Goal: Task Accomplishment & Management: Manage account settings

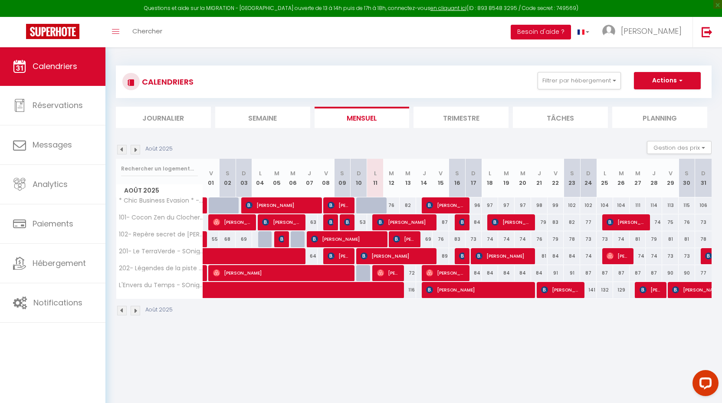
click at [571, 32] on button "Besoin d'aide ?" at bounding box center [540, 32] width 60 height 15
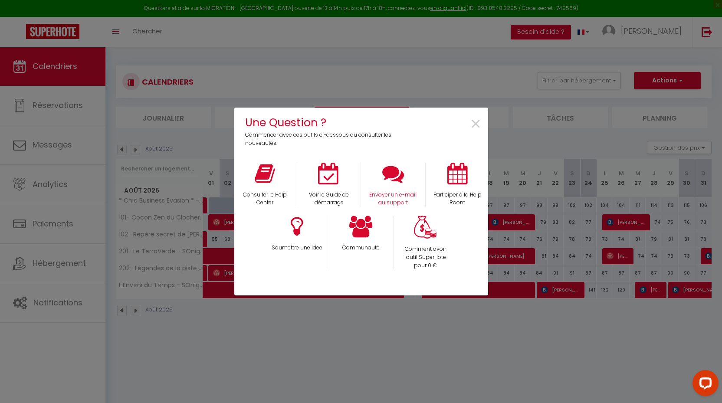
click at [393, 181] on icon at bounding box center [393, 174] width 22 height 22
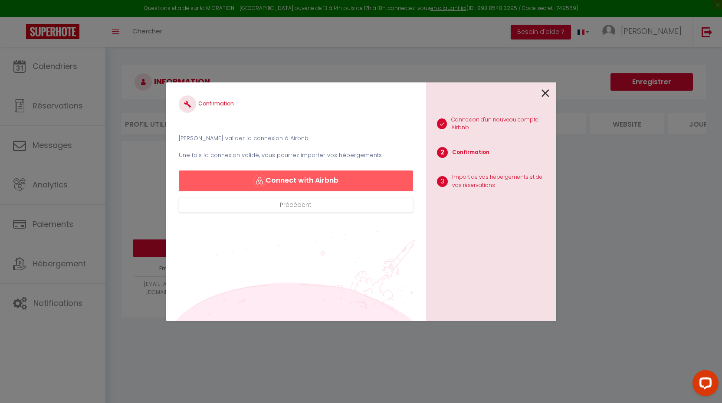
click at [547, 94] on icon at bounding box center [545, 93] width 8 height 13
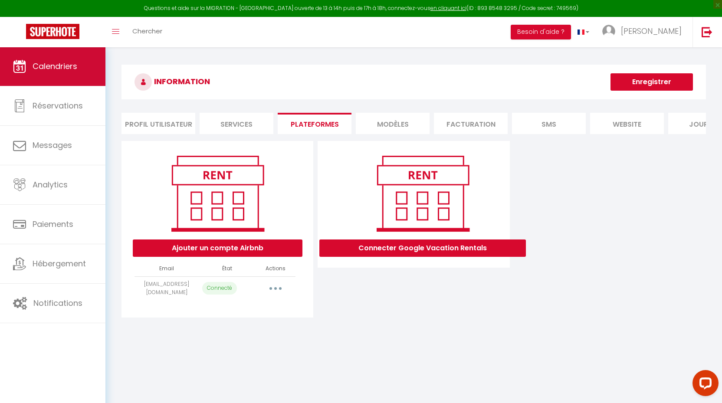
click at [35, 75] on link "Calendriers" at bounding box center [52, 66] width 105 height 39
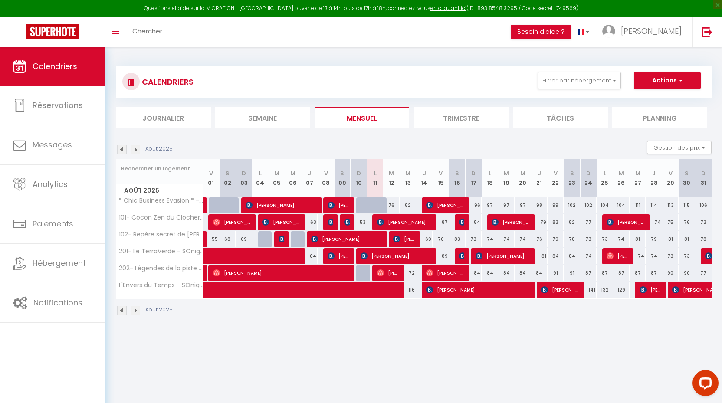
click at [390, 272] on span "[PERSON_NAME]" at bounding box center [388, 273] width 22 height 16
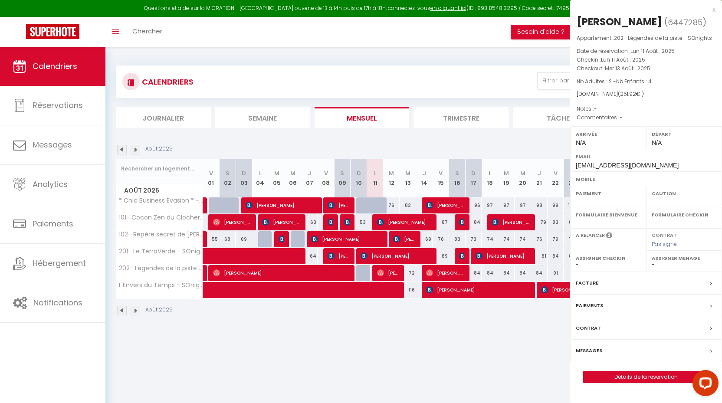
select select "KO"
select select "0"
select select "1"
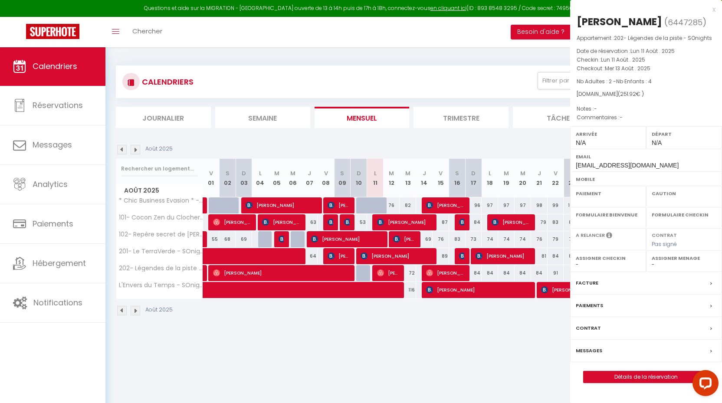
select select
select select "24218"
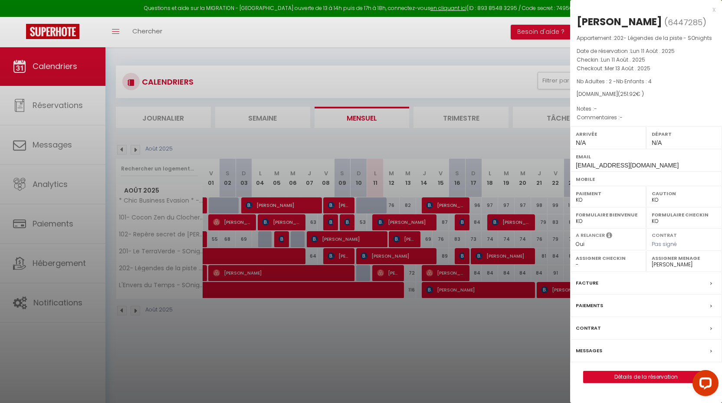
click at [633, 373] on link "Détails de la réservation" at bounding box center [645, 376] width 125 height 11
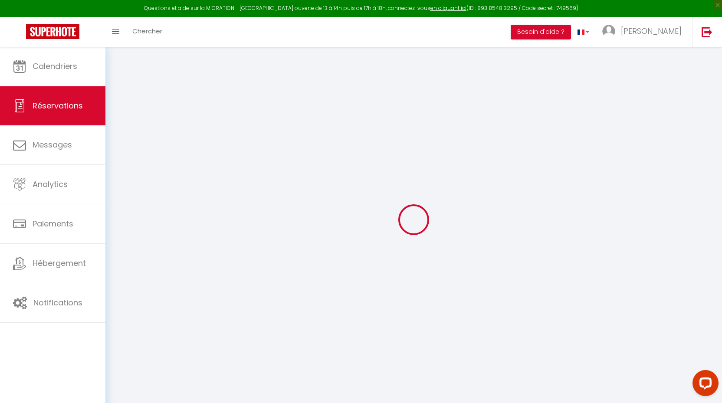
select select
checkbox input "false"
select select
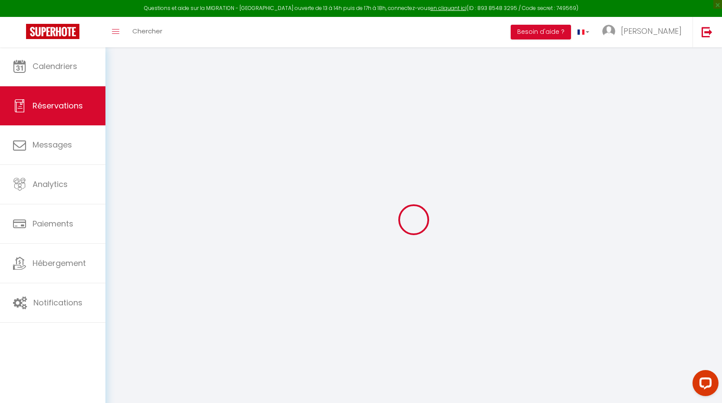
select select
checkbox input "false"
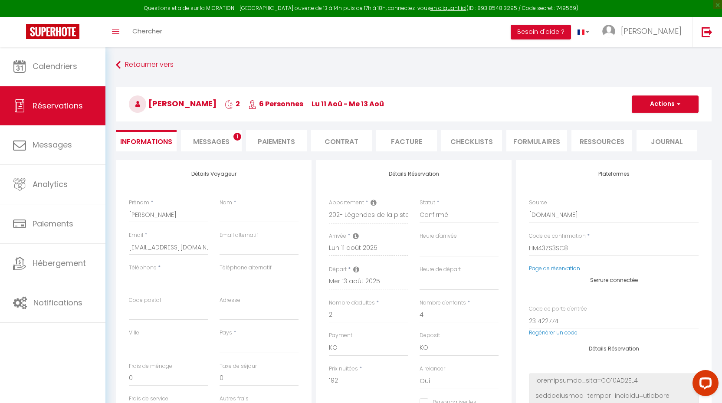
select select
type input "58"
type input "1.92"
select select
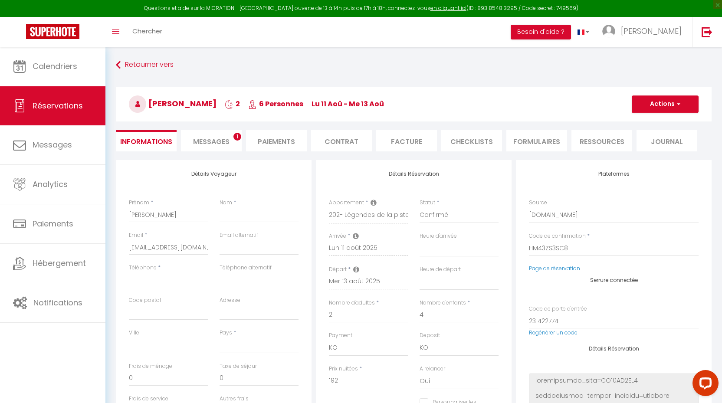
checkbox input "false"
select select
checkbox input "false"
select select
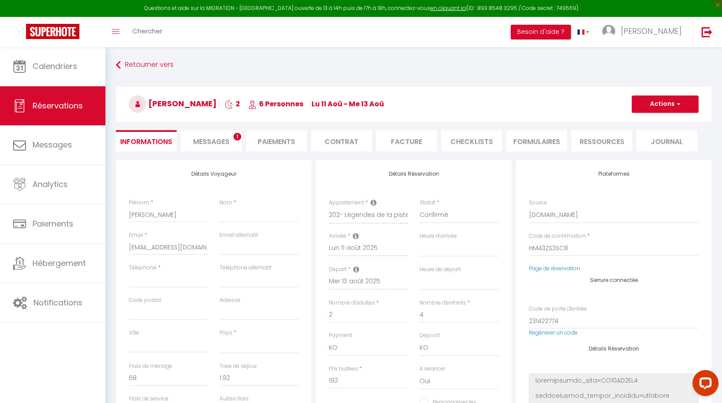
click at [234, 133] on li "Messages 1" at bounding box center [211, 140] width 61 height 21
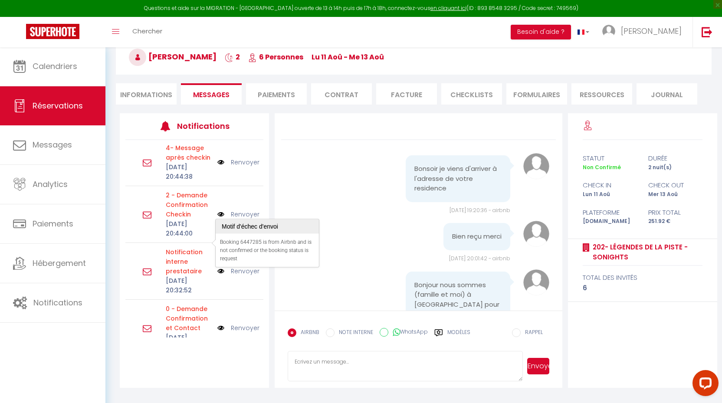
scroll to position [47, 0]
click at [217, 304] on div "0 - Demande Confirmation et Contact [DATE] 20:32:52" at bounding box center [189, 328] width 58 height 48
click at [188, 304] on p "0 - Demande Confirmation et Contact" at bounding box center [189, 318] width 46 height 29
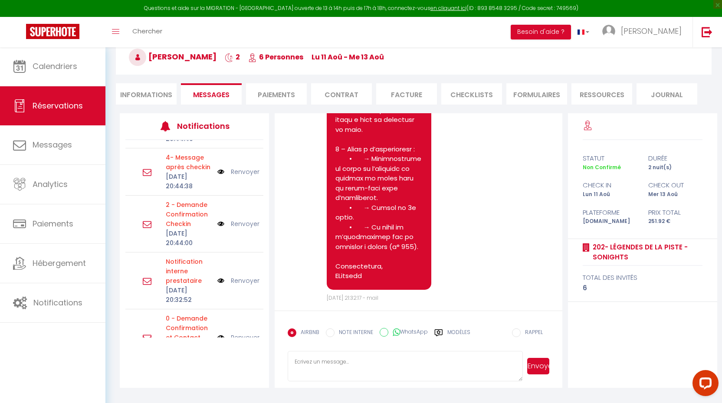
scroll to position [797, 0]
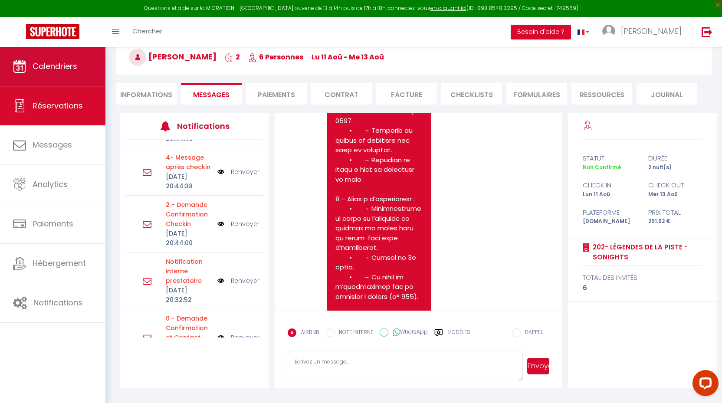
click at [46, 68] on span "Calendriers" at bounding box center [55, 66] width 45 height 11
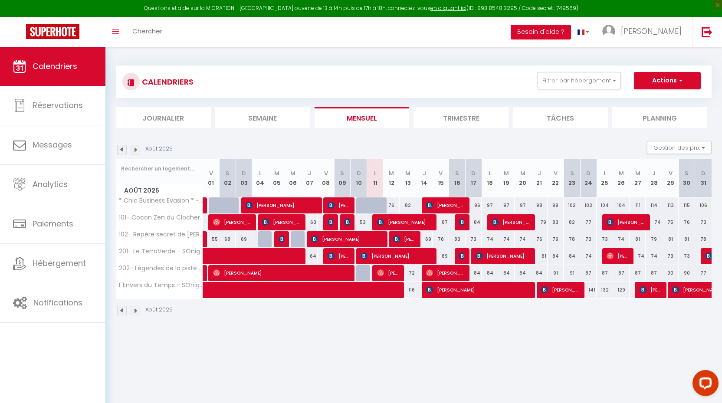
click at [459, 219] on img at bounding box center [462, 222] width 7 height 7
select select "OK"
select select "KO"
select select "1"
select select "0"
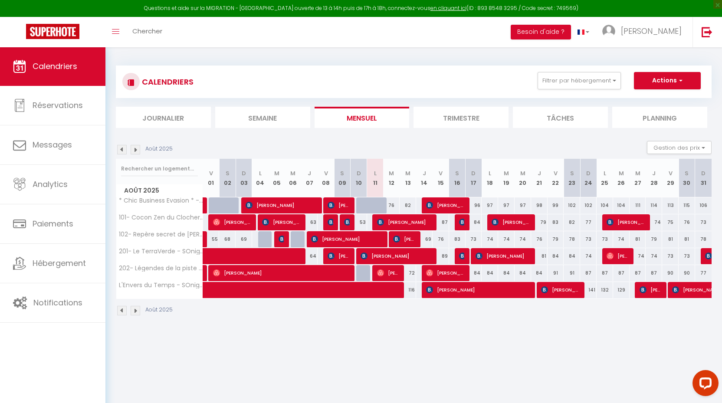
select select "1"
select select
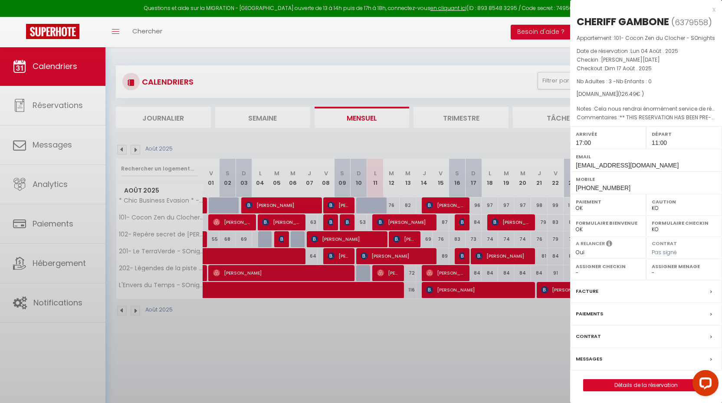
select select "24218"
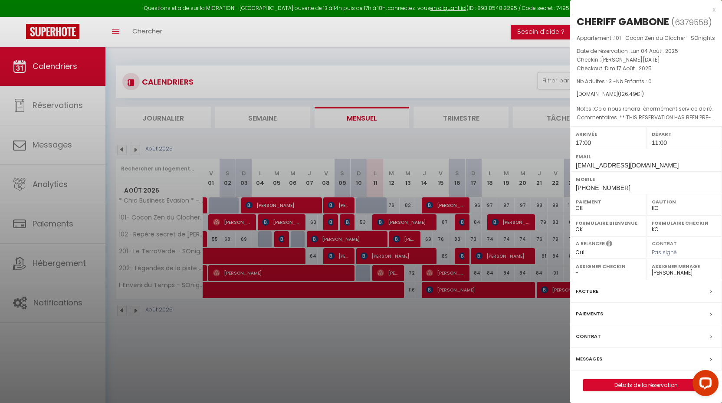
click at [458, 219] on div at bounding box center [361, 201] width 722 height 403
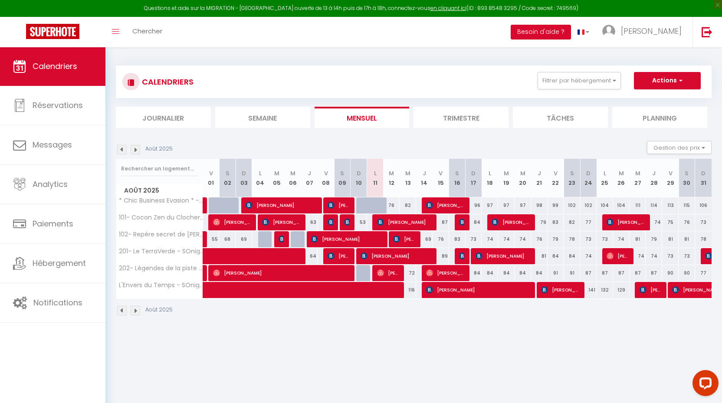
click at [459, 219] on img at bounding box center [462, 222] width 7 height 7
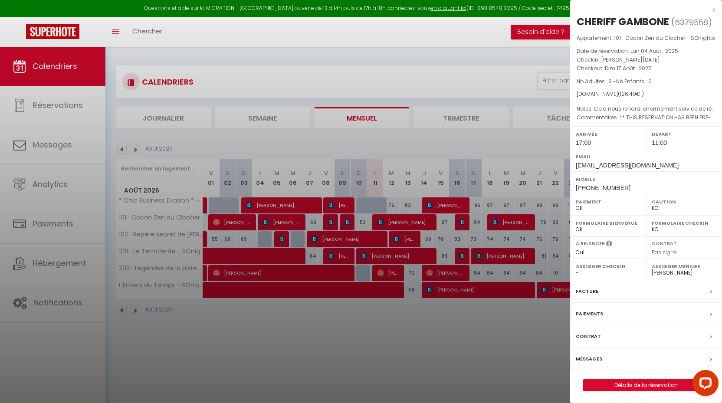
click at [458, 219] on div at bounding box center [361, 201] width 722 height 403
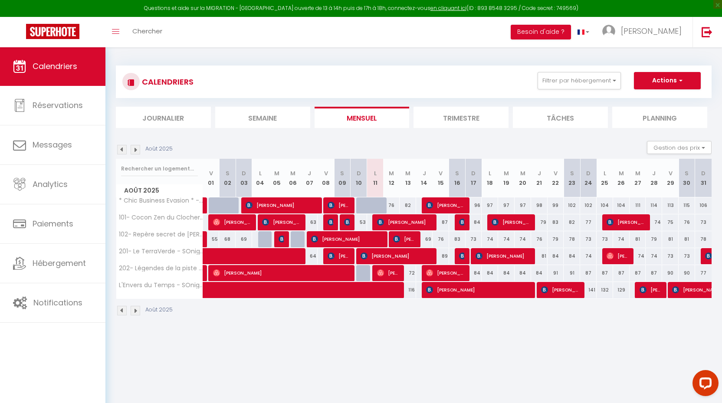
click at [205, 0] on div "Questions et aide sur la MIGRATION - [GEOGRAPHIC_DATA] ouverte de 13 à 14h puis…" at bounding box center [361, 8] width 722 height 17
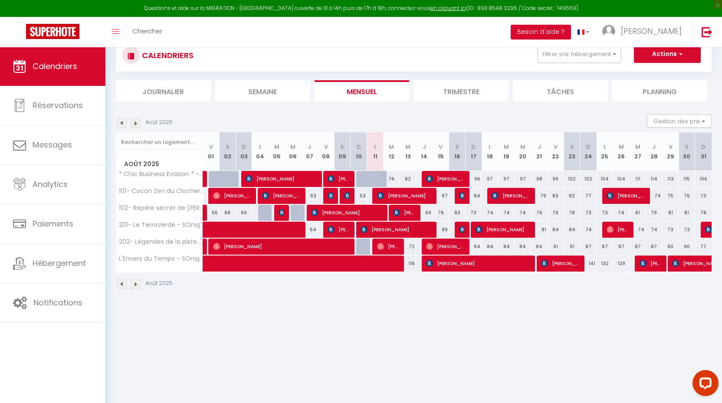
scroll to position [18, 0]
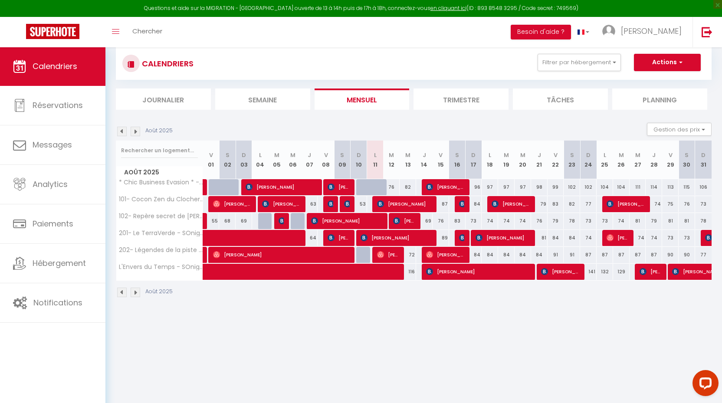
click at [461, 199] on span "CHERIFF GAMBONE" at bounding box center [462, 204] width 6 height 16
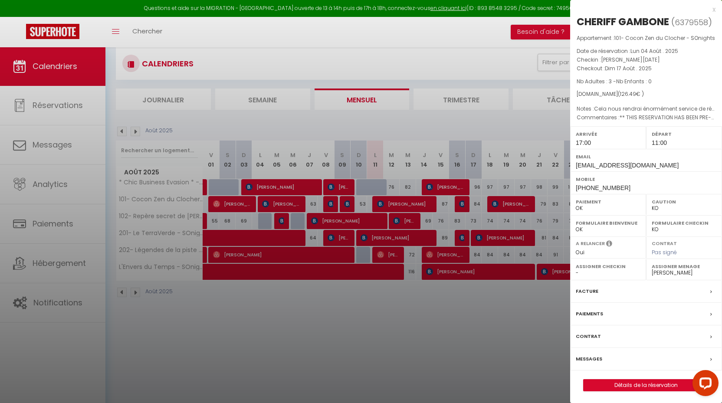
click at [461, 199] on div at bounding box center [361, 201] width 722 height 403
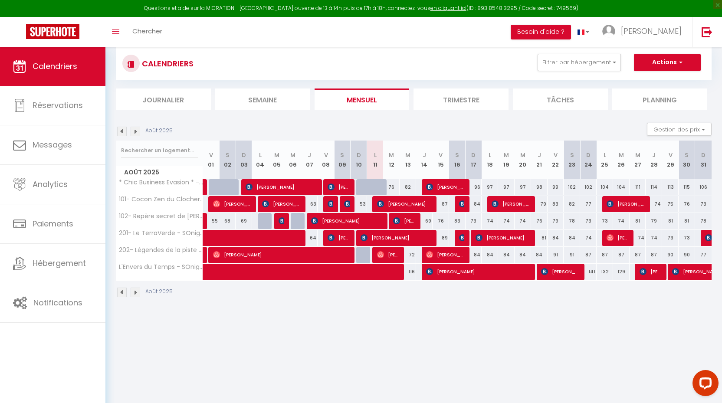
click at [516, 204] on span "[PERSON_NAME]" at bounding box center [510, 204] width 39 height 16
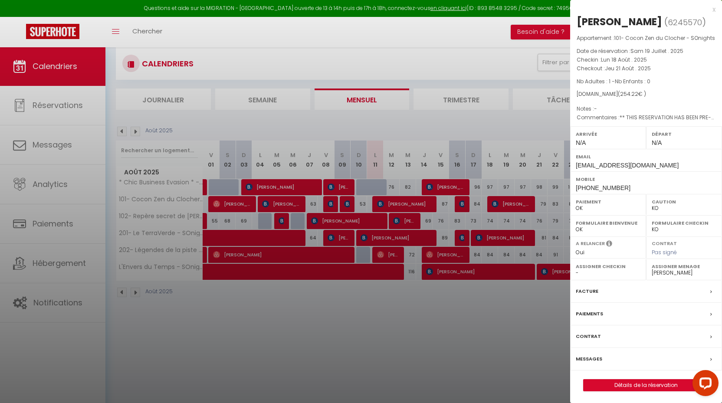
click at [516, 204] on div at bounding box center [361, 201] width 722 height 403
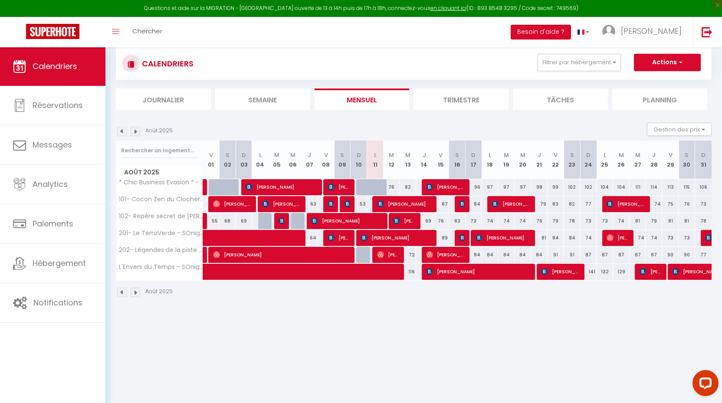
click at [628, 193] on div "104" at bounding box center [621, 187] width 16 height 16
type input "104"
type input "[DATE]"
type input "Mer 27 Août 2025"
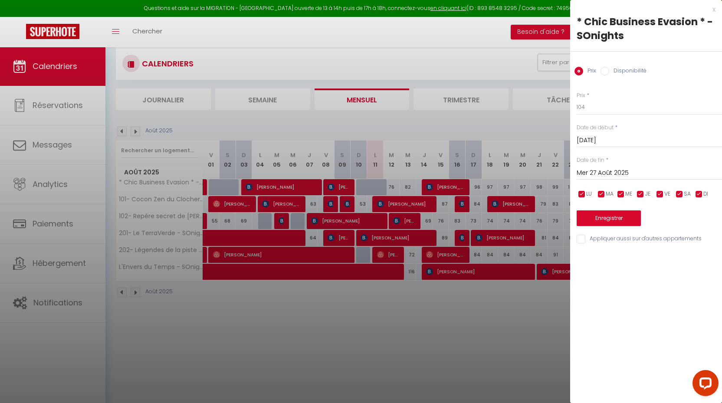
click at [517, 286] on div at bounding box center [361, 201] width 722 height 403
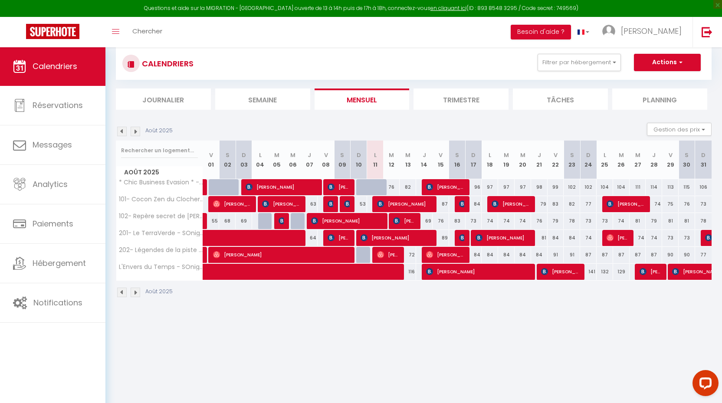
click at [616, 205] on span "[PERSON_NAME]" at bounding box center [625, 204] width 39 height 16
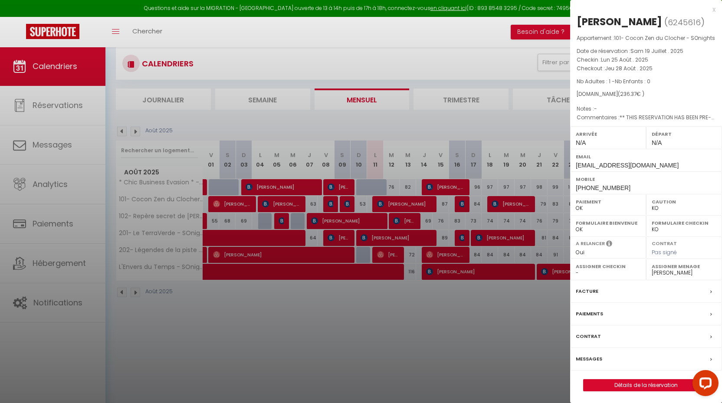
click at [402, 352] on div at bounding box center [361, 201] width 722 height 403
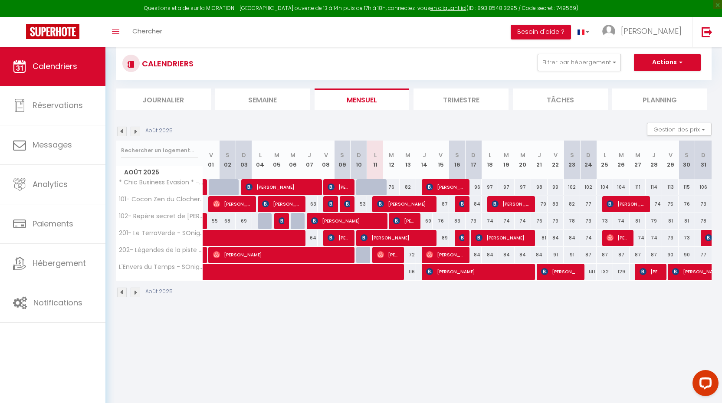
click at [401, 227] on span "[PERSON_NAME]" at bounding box center [404, 221] width 22 height 16
select select "OK"
select select "1"
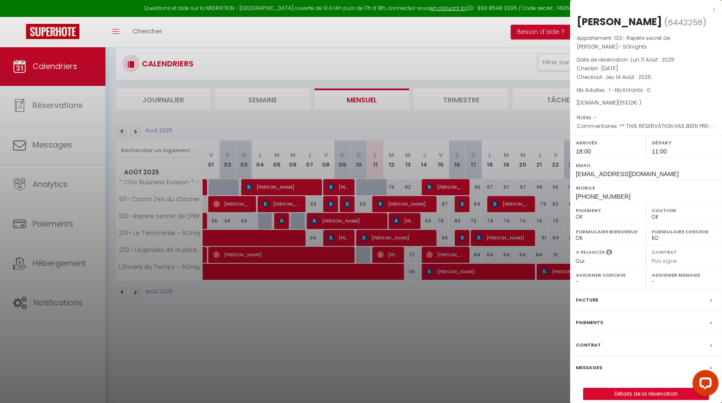
select select "24218"
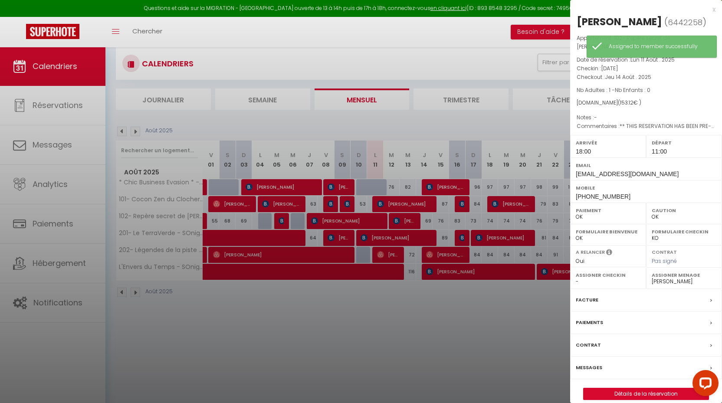
click at [438, 324] on div at bounding box center [361, 201] width 722 height 403
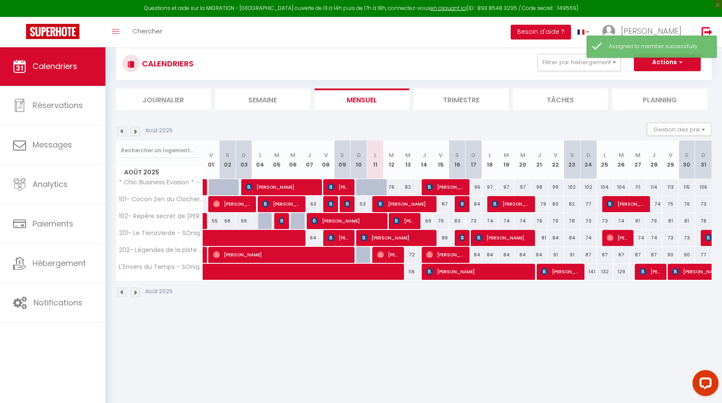
click at [365, 218] on span "[PERSON_NAME]" at bounding box center [347, 221] width 72 height 16
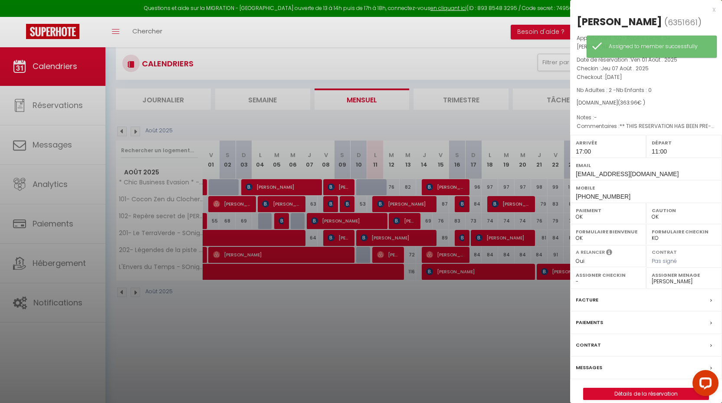
click at [365, 218] on div at bounding box center [361, 201] width 722 height 403
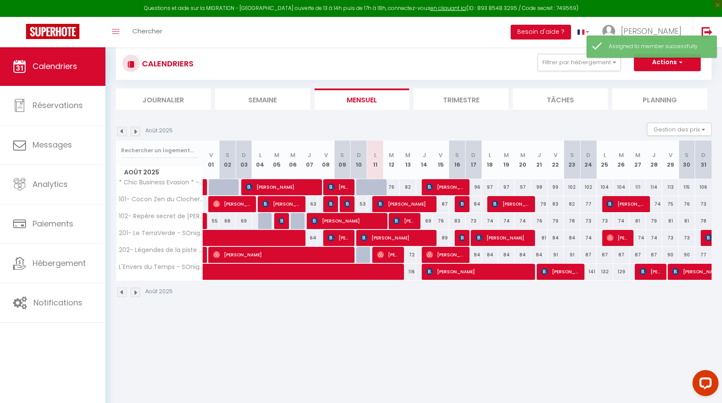
click at [386, 237] on span "[PERSON_NAME]" at bounding box center [396, 237] width 72 height 16
select select "KO"
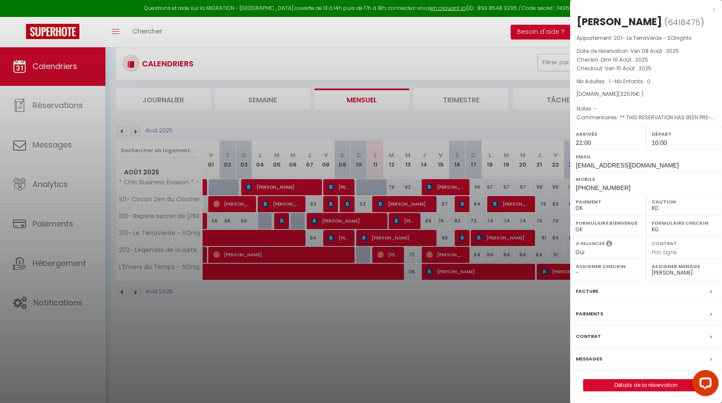
click at [386, 236] on div at bounding box center [361, 201] width 722 height 403
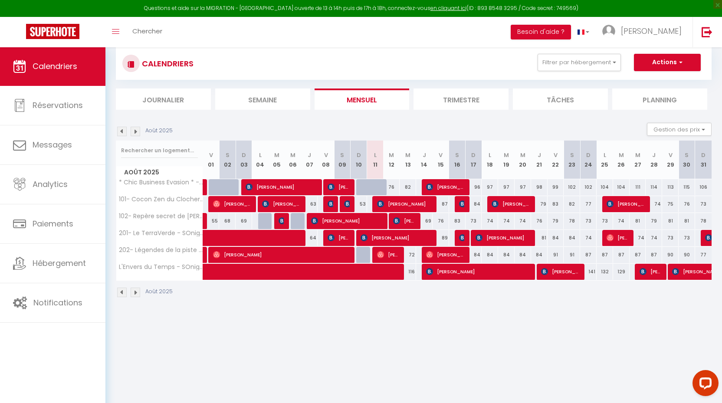
click at [386, 254] on span "[PERSON_NAME]" at bounding box center [388, 254] width 22 height 16
select select "KO"
select select "0"
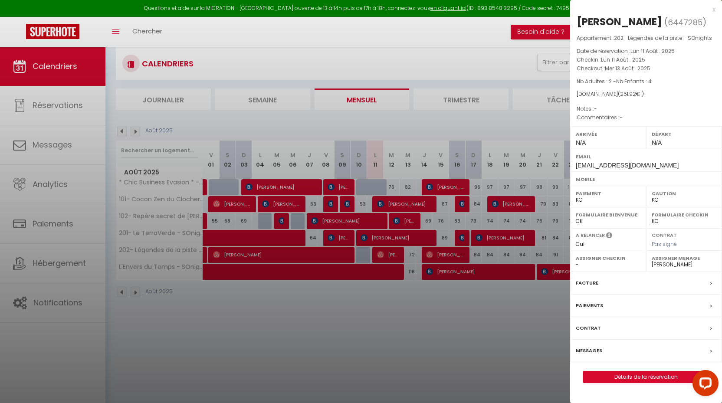
click at [386, 254] on div at bounding box center [361, 201] width 722 height 403
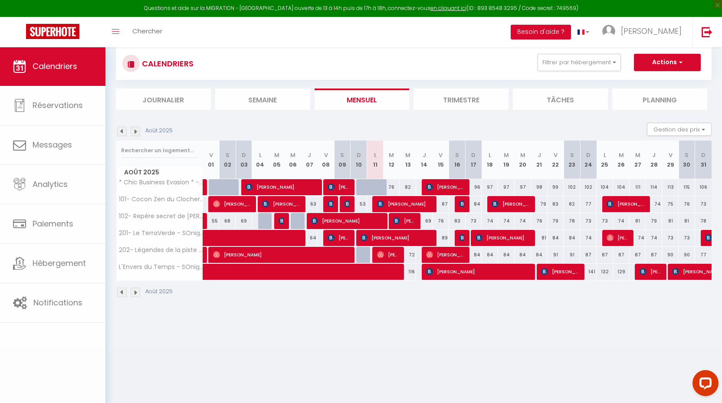
click at [386, 254] on span "[PERSON_NAME]" at bounding box center [388, 254] width 22 height 16
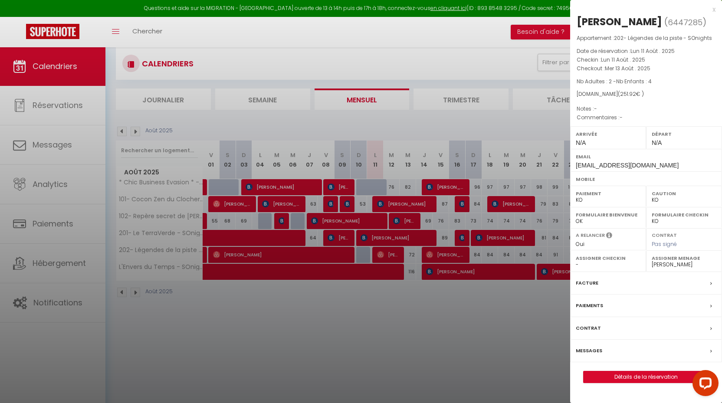
click at [386, 254] on div at bounding box center [361, 201] width 722 height 403
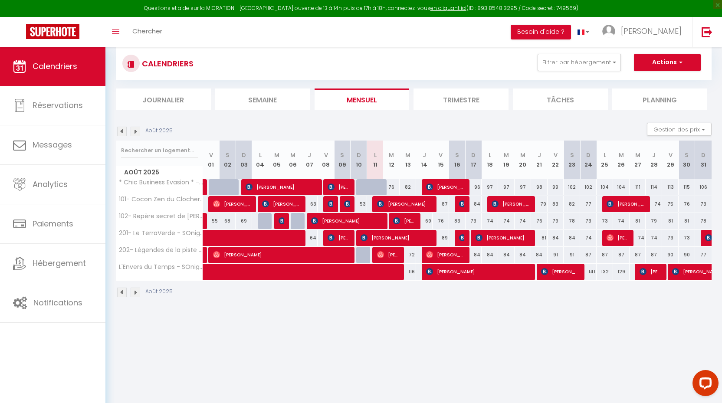
click at [448, 276] on span "[PERSON_NAME]" at bounding box center [478, 271] width 105 height 16
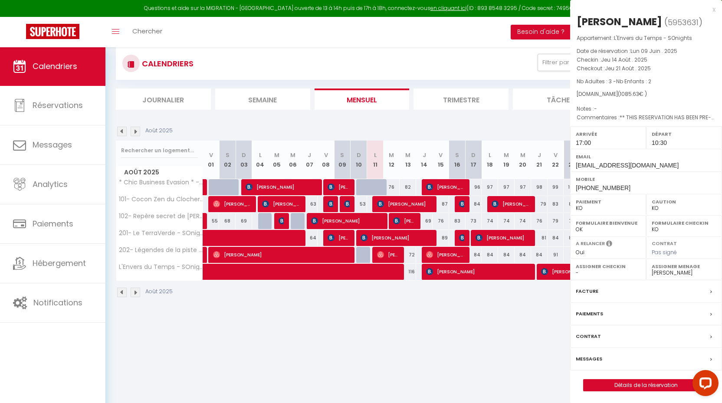
select select "OK"
select select "1"
select select "30180"
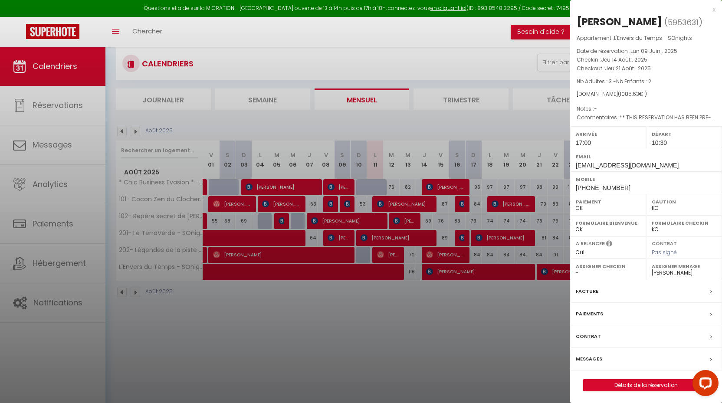
click at [440, 255] on div at bounding box center [361, 201] width 722 height 403
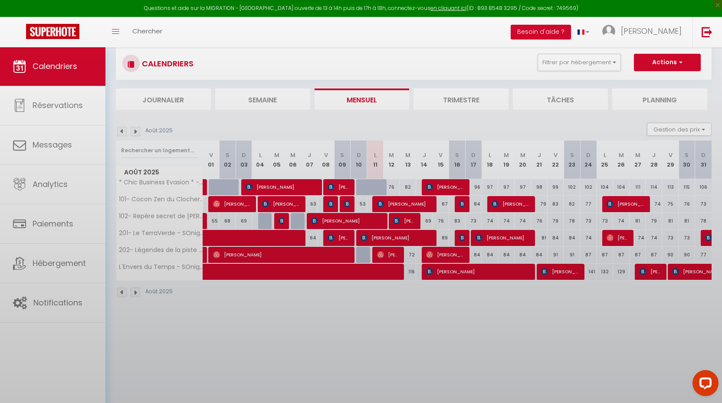
click at [440, 255] on body "Questions et aide sur la MIGRATION - [GEOGRAPHIC_DATA] ouverte de 13 à 14h puis…" at bounding box center [361, 230] width 722 height 403
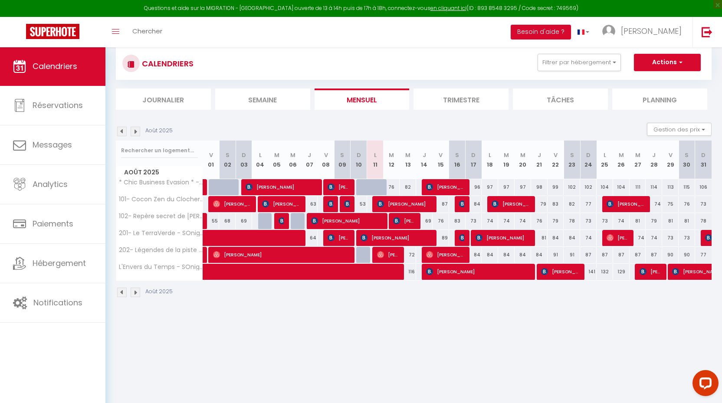
click at [440, 255] on span "[PERSON_NAME]" at bounding box center [445, 254] width 39 height 16
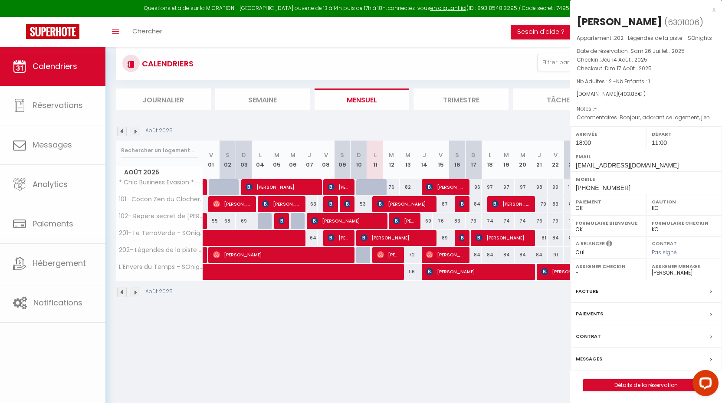
select select "OK"
select select "24218"
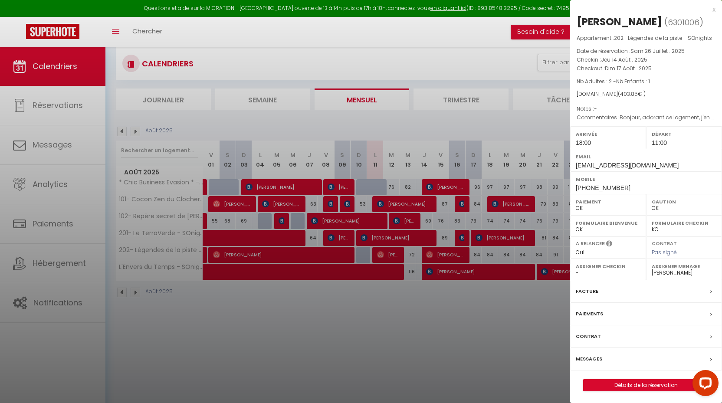
click at [440, 255] on div at bounding box center [361, 201] width 722 height 403
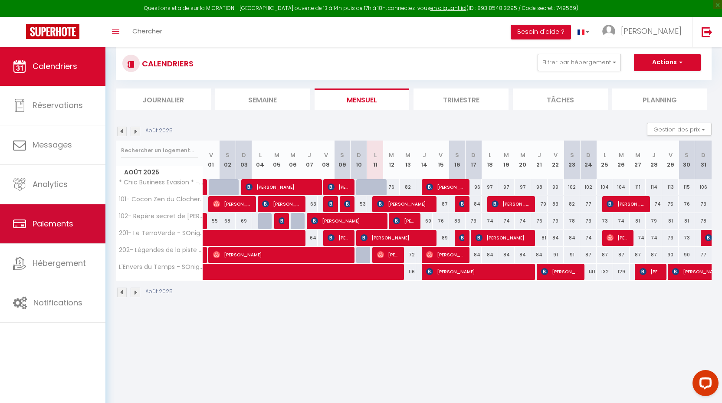
click at [50, 234] on link "Paiements" at bounding box center [52, 223] width 105 height 39
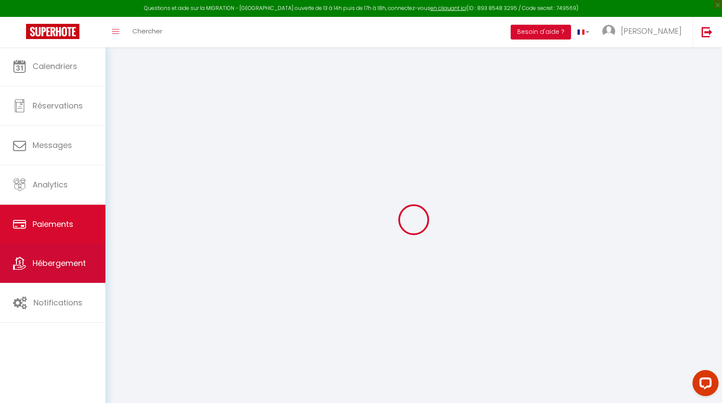
select select "2"
select select "0"
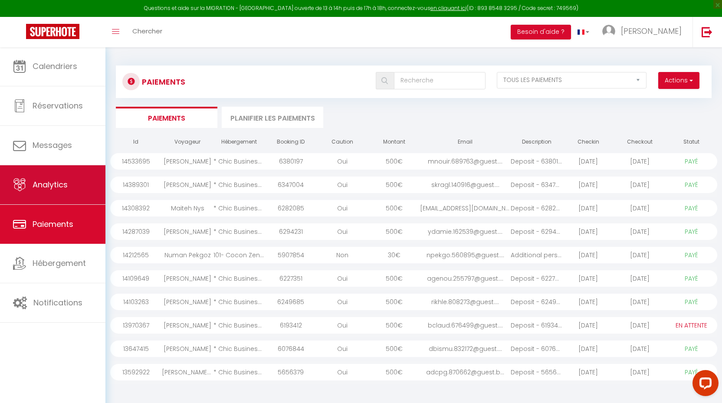
click at [51, 180] on span "Analytics" at bounding box center [50, 184] width 35 height 11
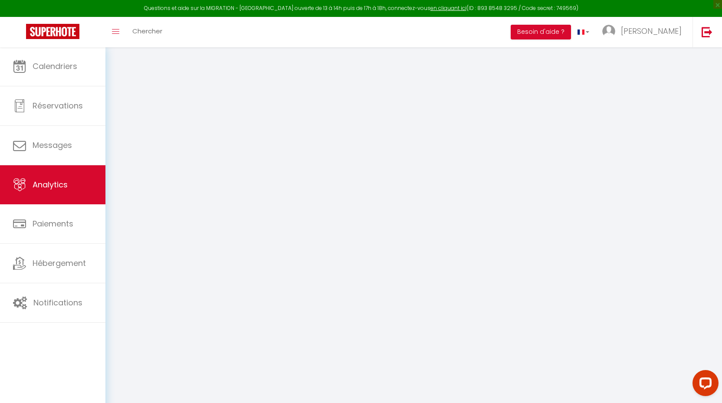
select select "2025"
select select "8"
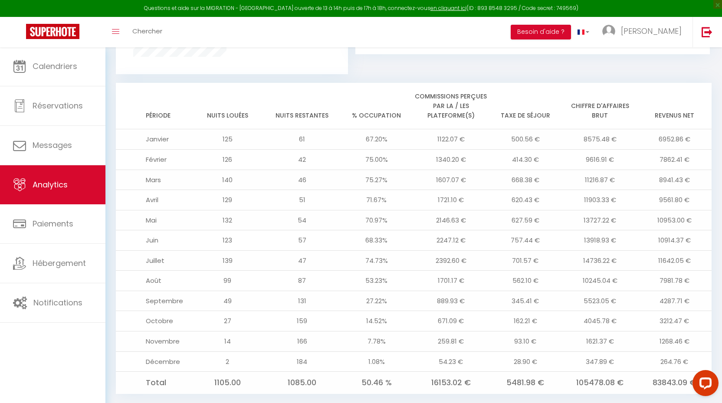
scroll to position [664, 0]
